Goal: Task Accomplishment & Management: Manage account settings

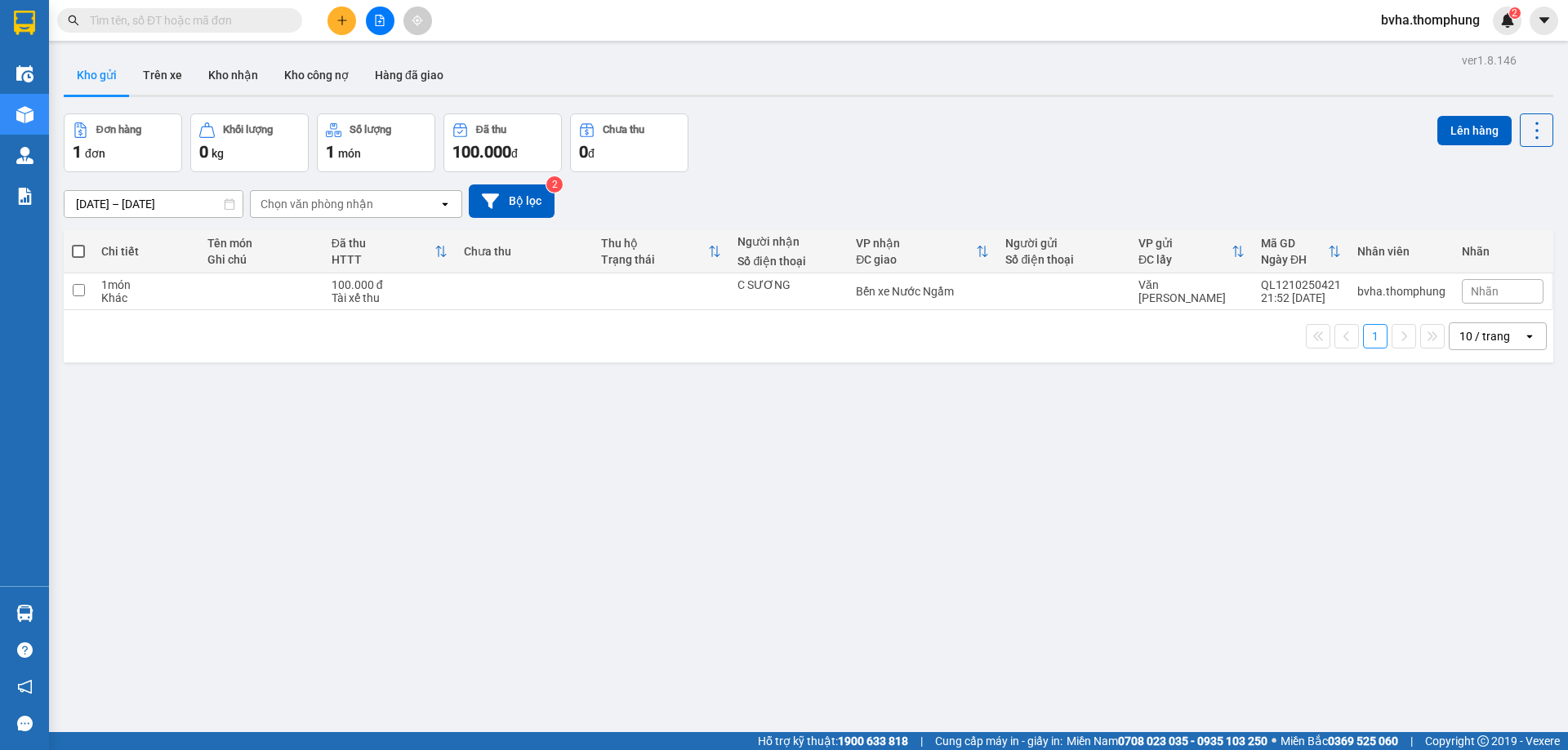
click at [78, 248] on span at bounding box center [78, 251] width 13 height 13
click at [78, 243] on input "checkbox" at bounding box center [78, 243] width 0 height 0
checkbox input "true"
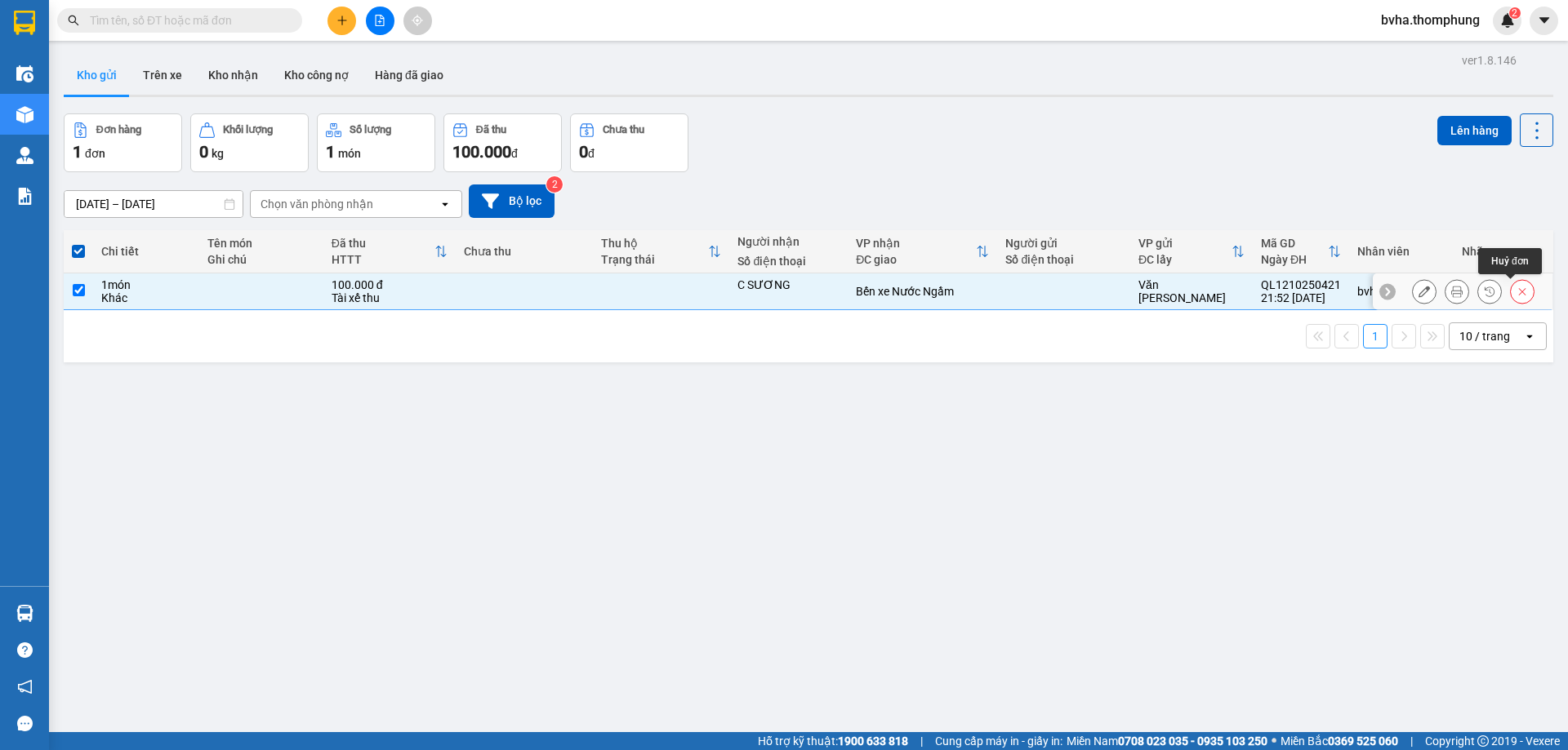
click at [1516, 291] on icon at bounding box center [1522, 292] width 12 height 12
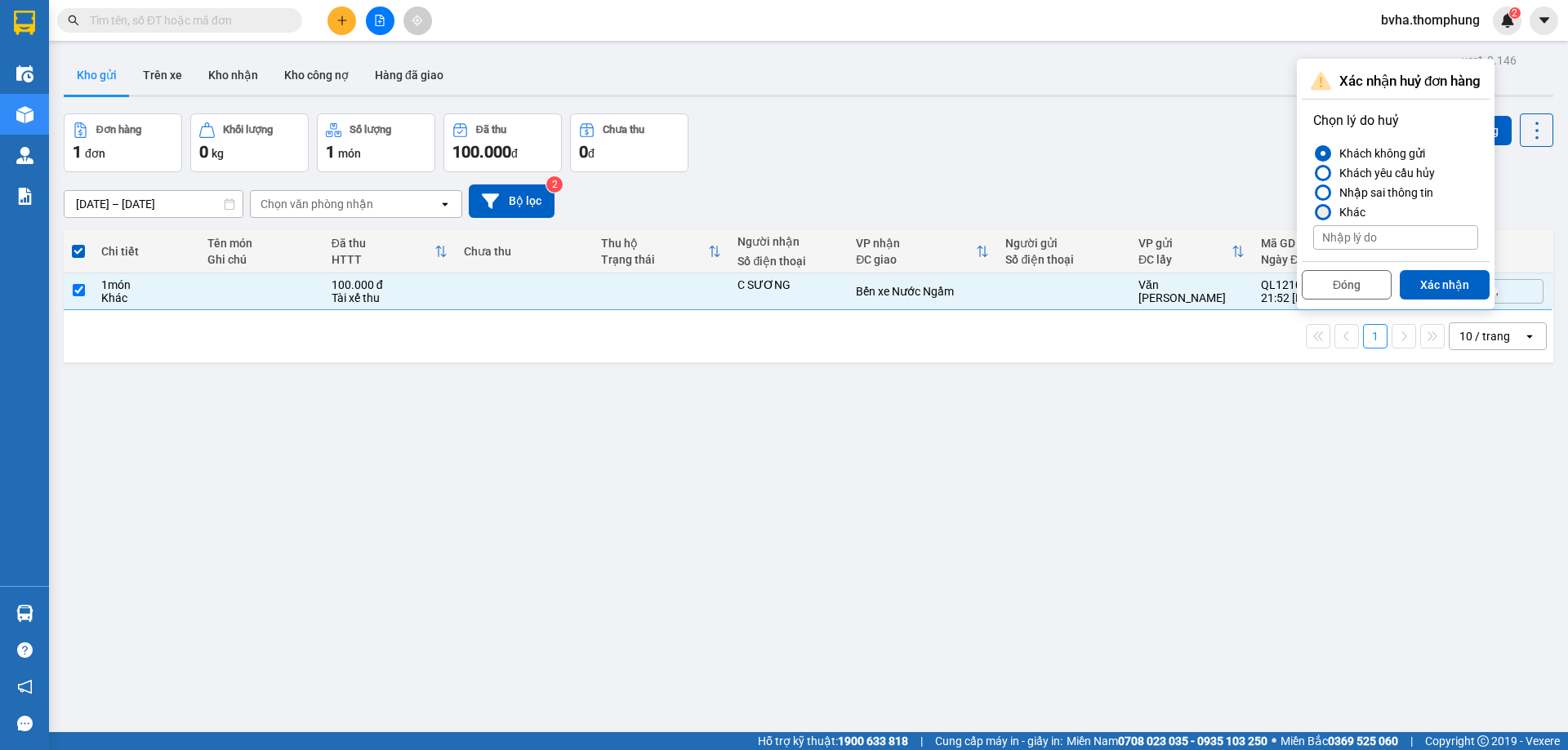
click at [1356, 214] on div "Khác" at bounding box center [1348, 212] width 32 height 20
click at [1313, 212] on input "Khác" at bounding box center [1313, 212] width 0 height 0
click at [1325, 190] on div at bounding box center [1323, 192] width 12 height 12
click at [1313, 192] on input "Nhập sai thông tin" at bounding box center [1313, 192] width 0 height 0
click at [1427, 286] on button "Xác nhận" at bounding box center [1445, 285] width 90 height 29
